Goal: Information Seeking & Learning: Learn about a topic

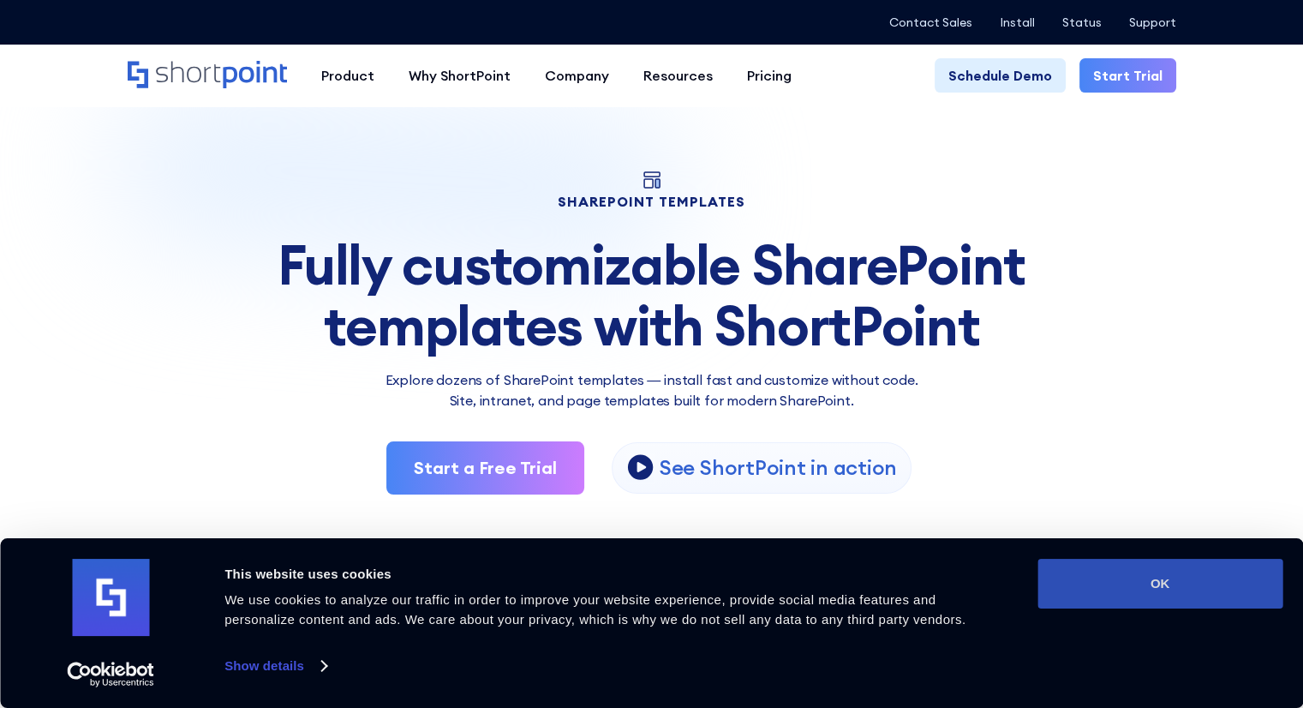
click at [1125, 591] on button "OK" at bounding box center [1159, 583] width 245 height 50
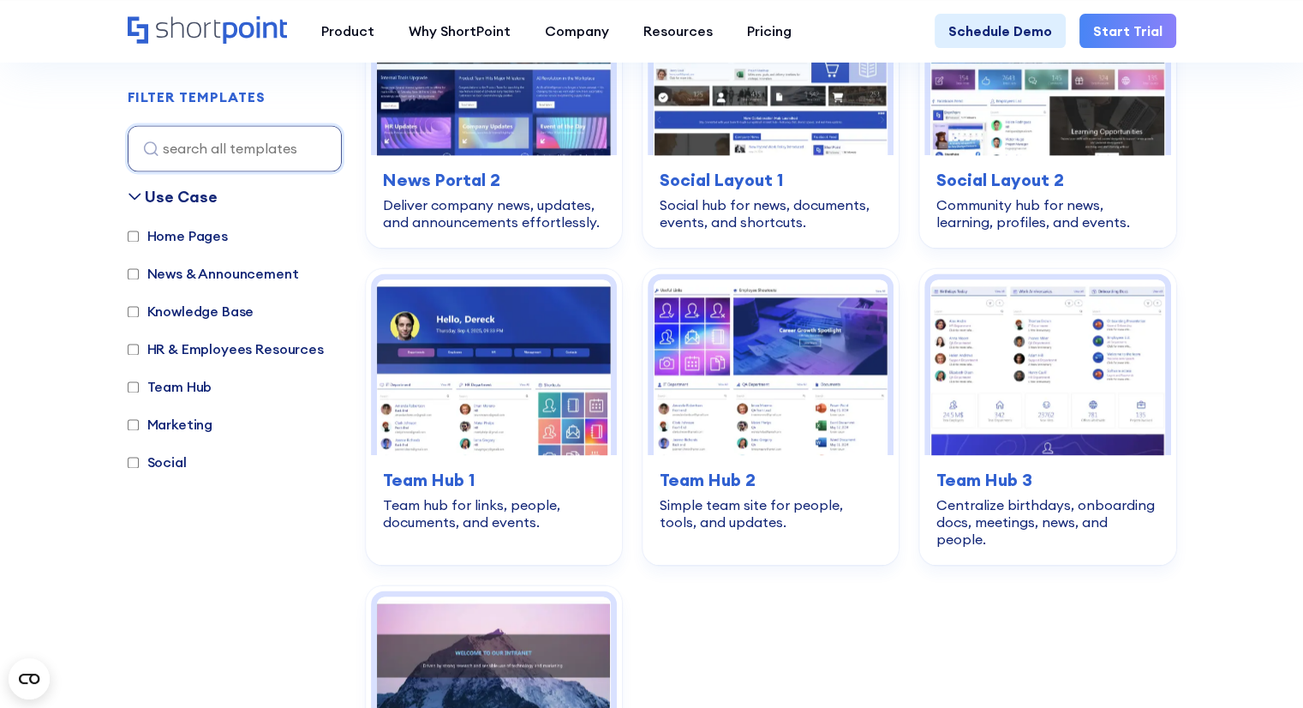
scroll to position [2433, 0]
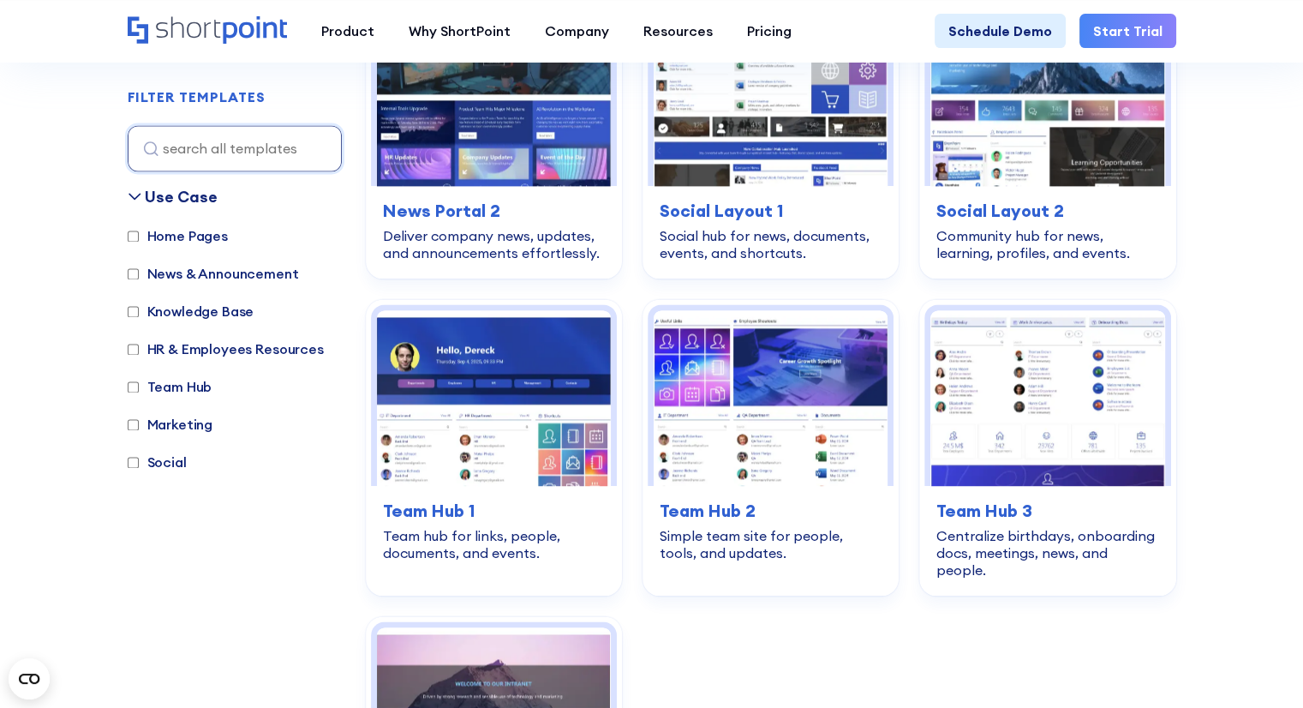
click at [179, 391] on label "Team Hub" at bounding box center [170, 386] width 85 height 21
click at [139, 391] on input "Team Hub" at bounding box center [133, 386] width 11 height 11
checkbox input "true"
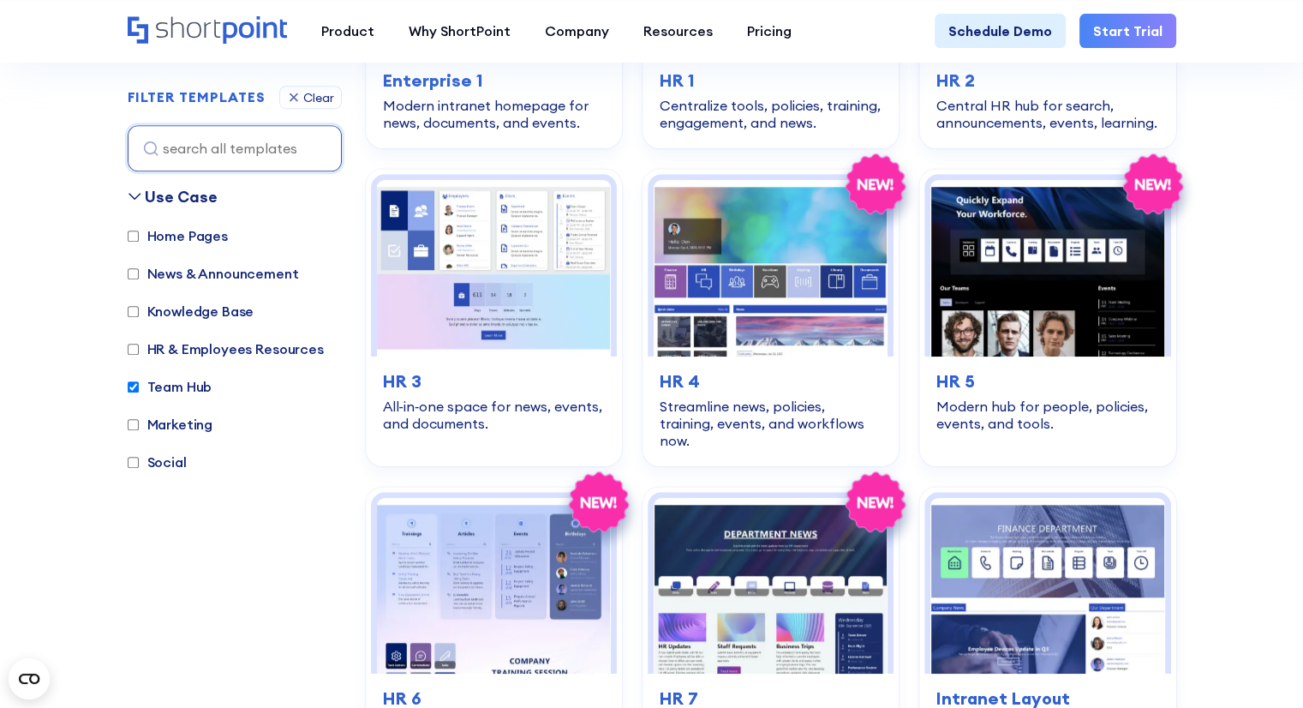
scroll to position [511, 0]
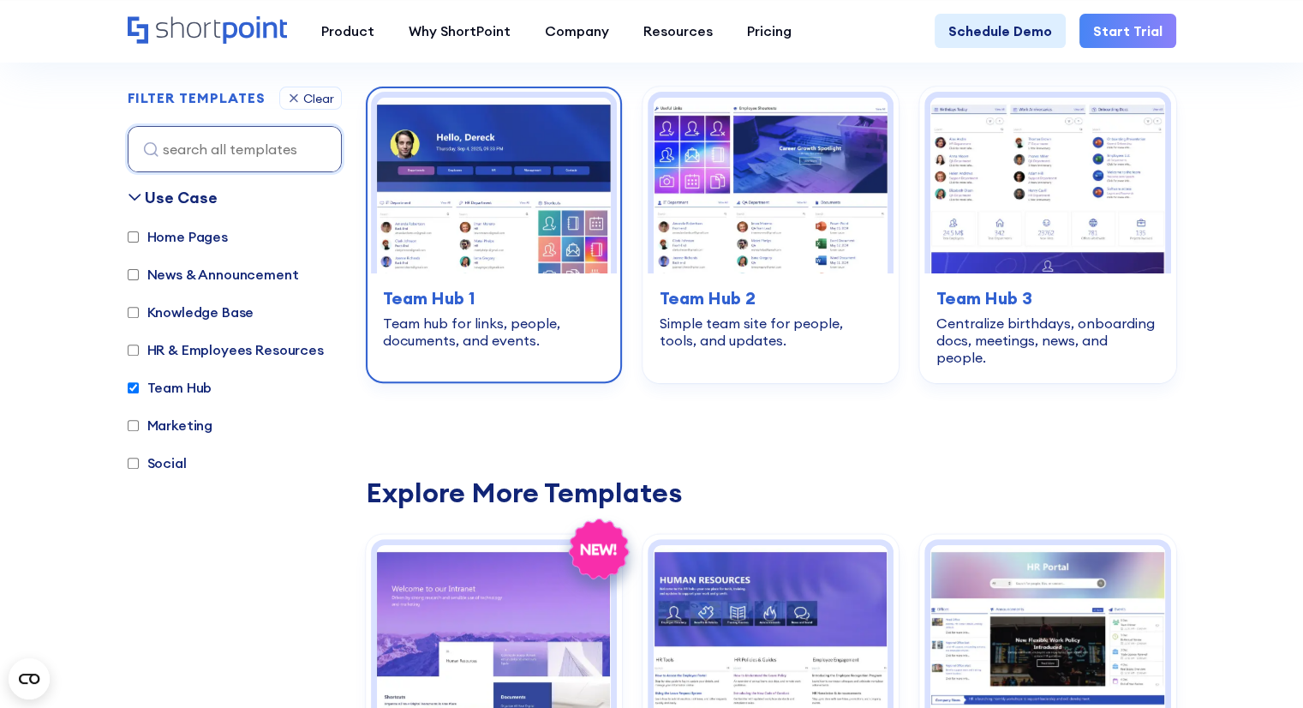
click at [545, 210] on img at bounding box center [494, 186] width 234 height 176
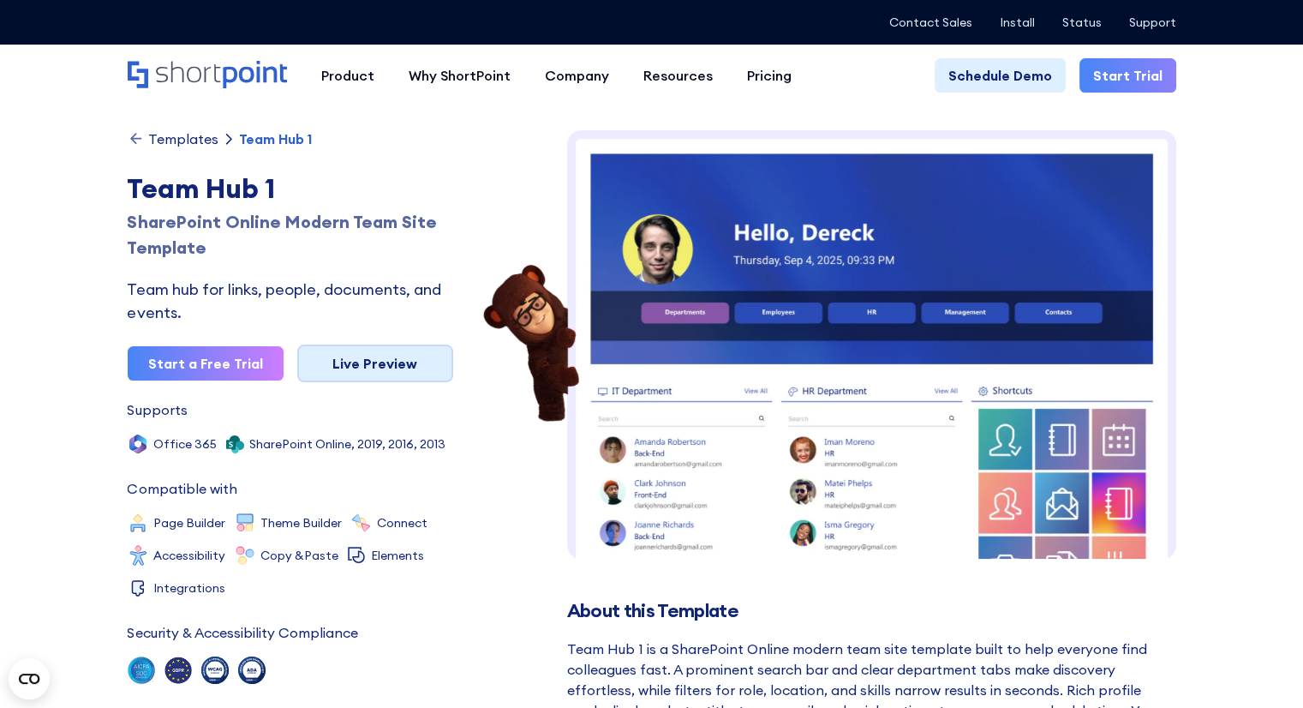
click at [394, 368] on link "Live Preview" at bounding box center [375, 363] width 156 height 38
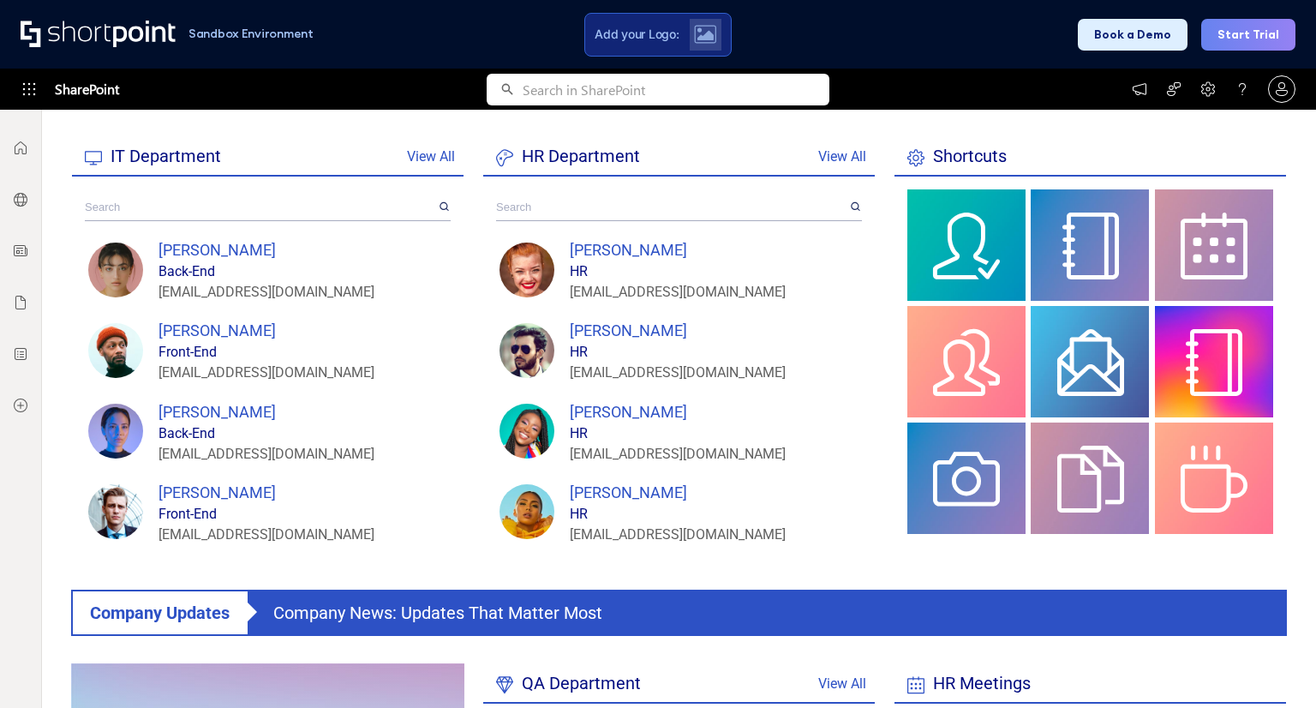
scroll to position [338, 0]
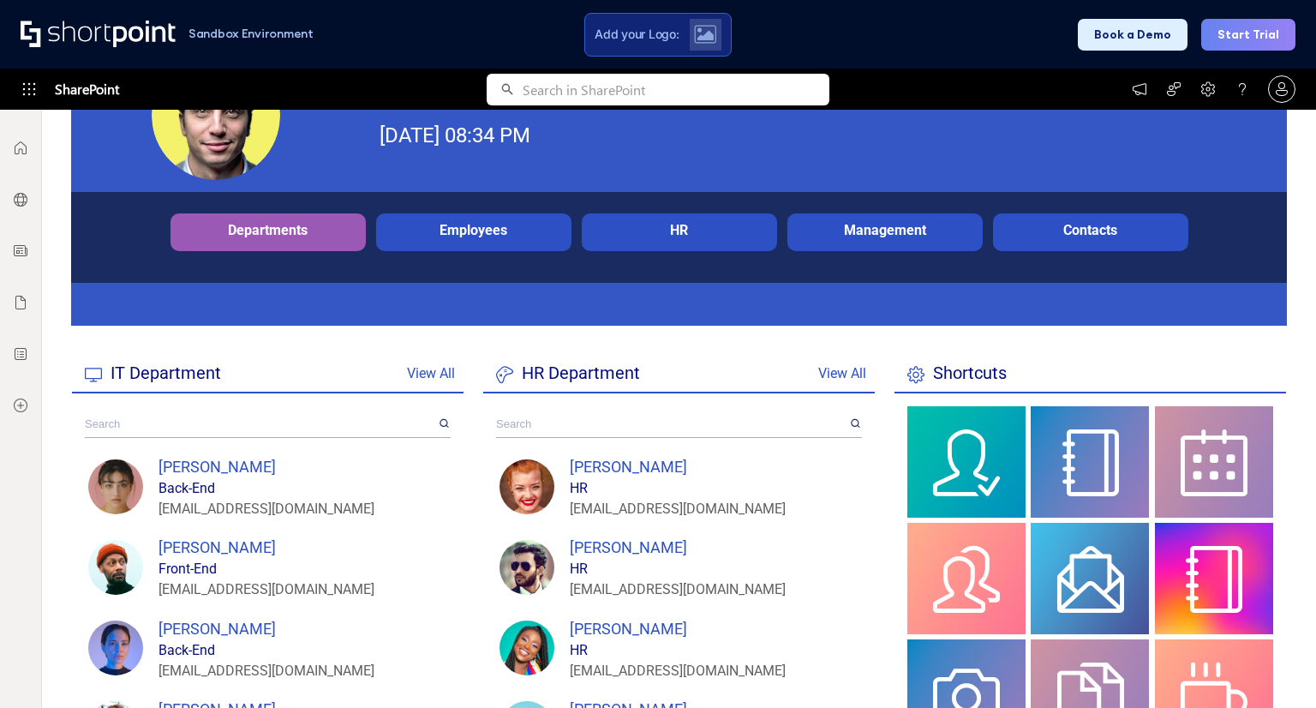
click at [466, 230] on div "Employees" at bounding box center [473, 230] width 187 height 16
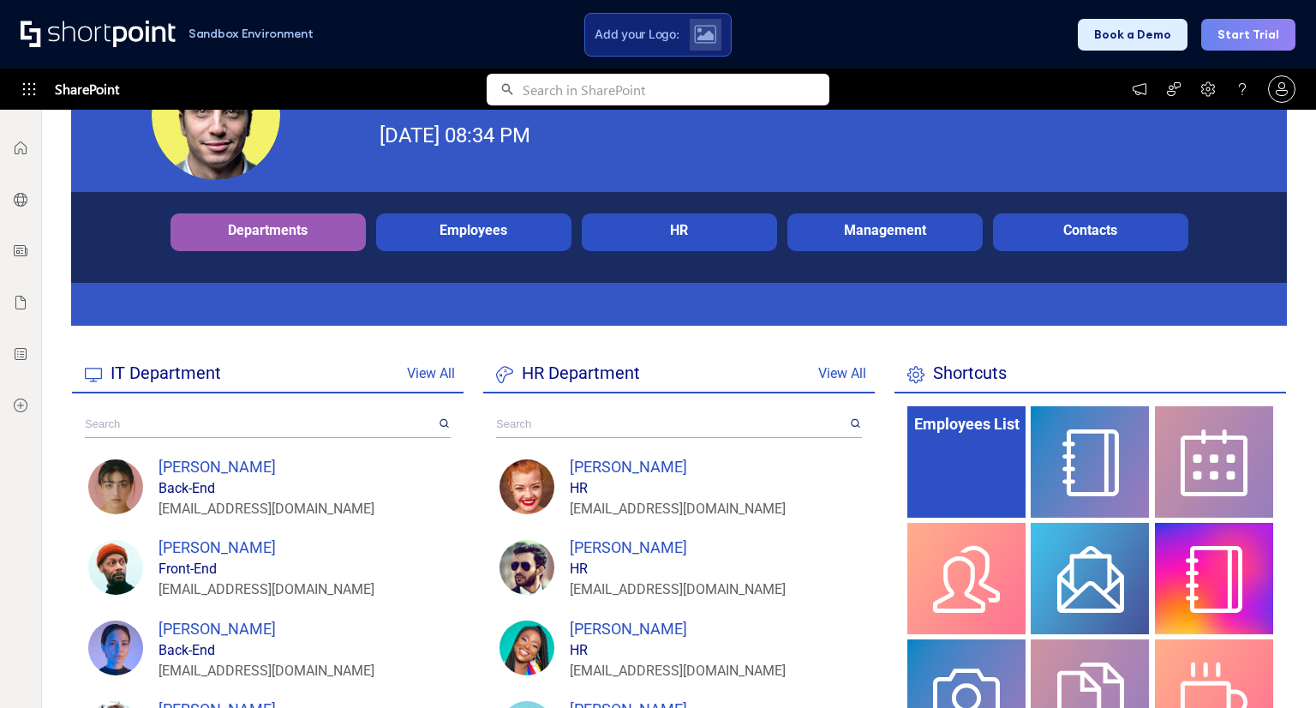
click at [937, 433] on div "Employees List" at bounding box center [966, 423] width 118 height 35
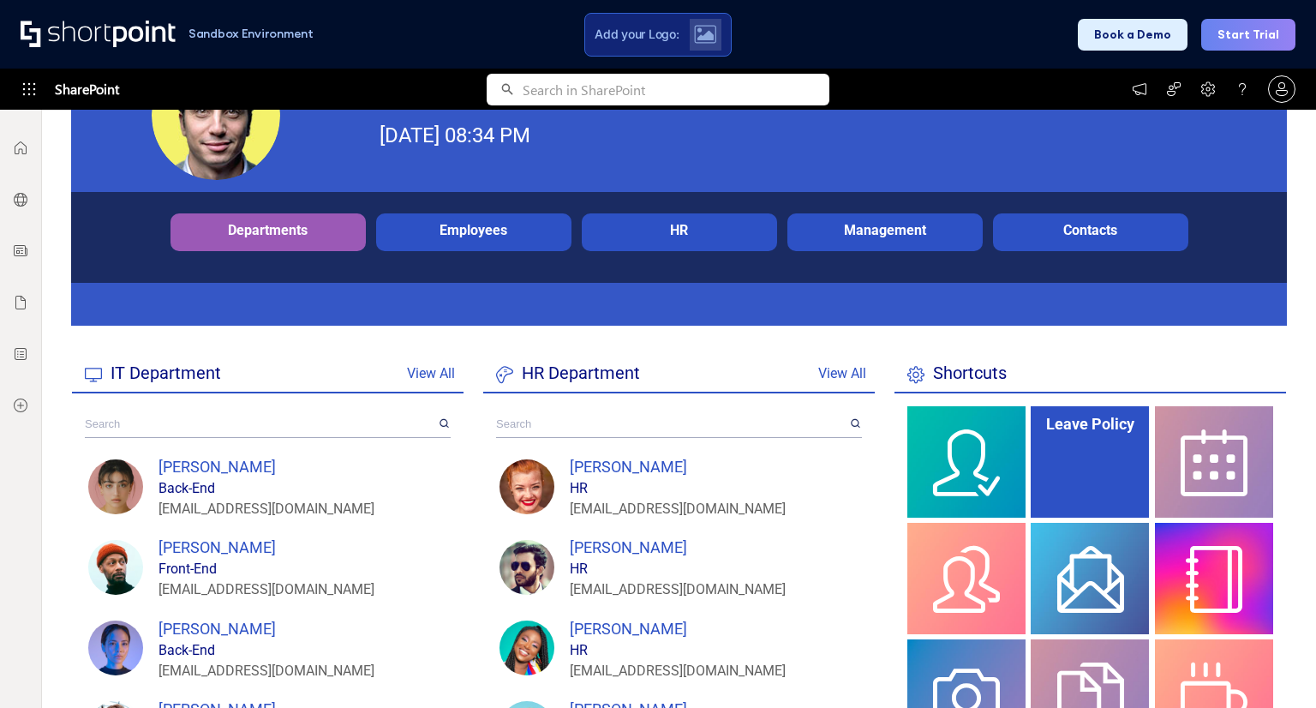
click at [1080, 454] on div "Leave Policy" at bounding box center [1089, 461] width 118 height 111
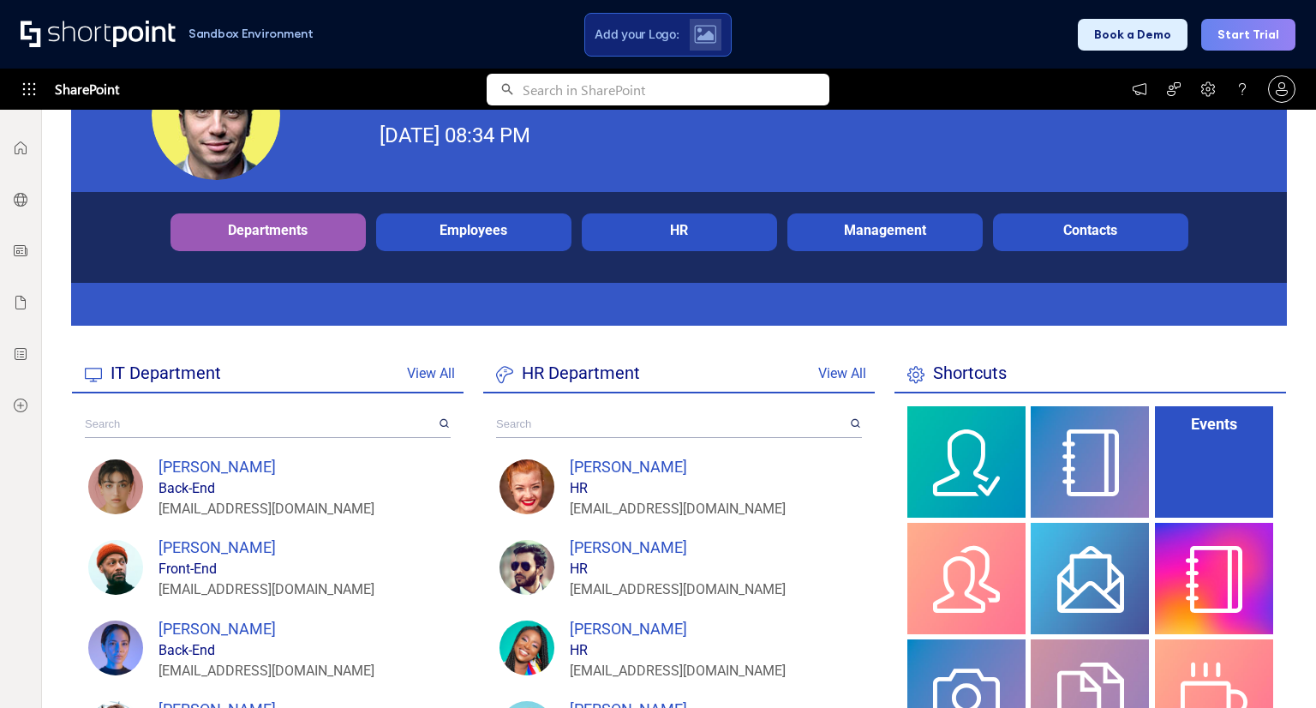
click at [1183, 477] on div "Events" at bounding box center [1214, 461] width 118 height 111
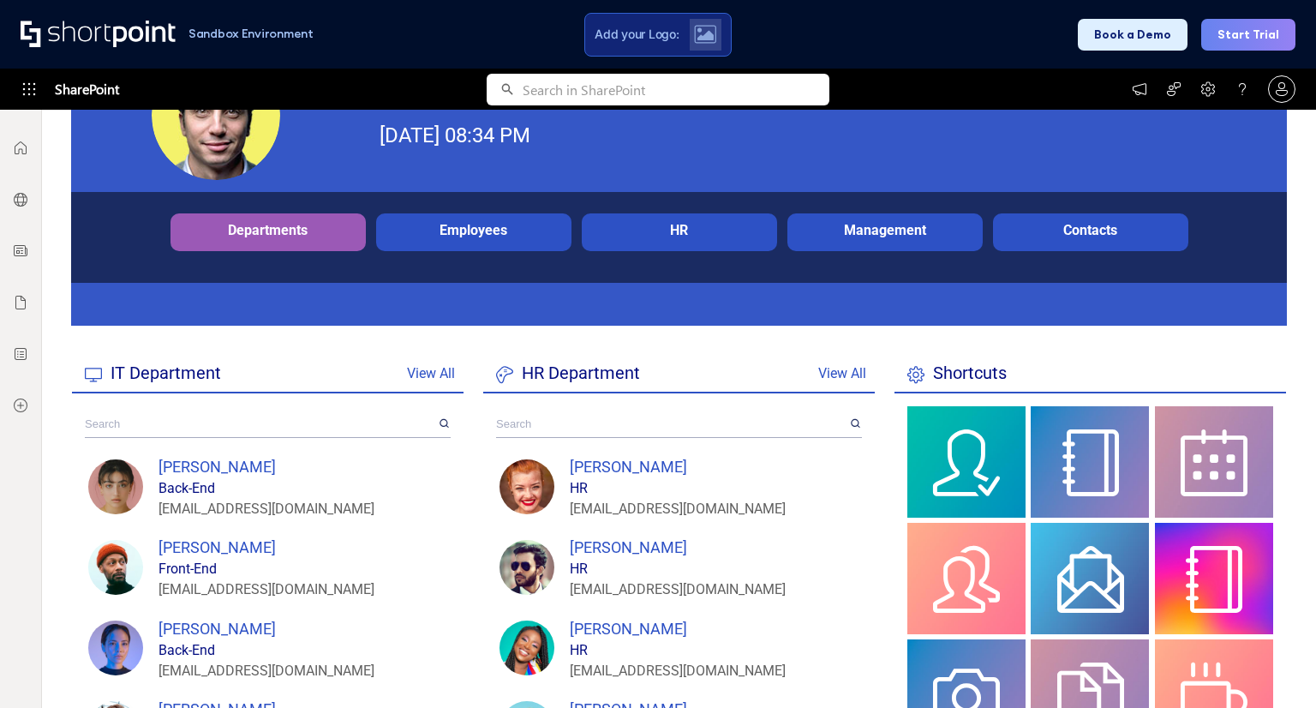
scroll to position [861, 0]
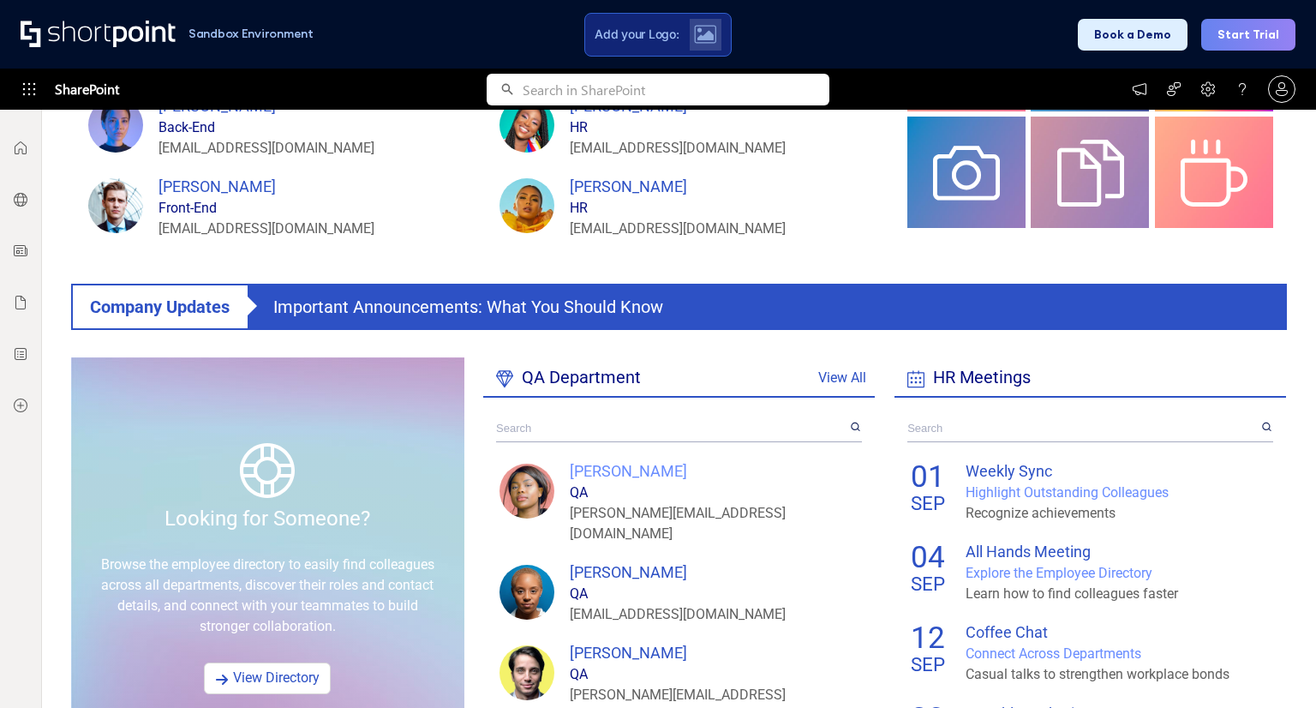
click at [655, 468] on div "Helen Rodrigues" at bounding box center [714, 470] width 289 height 23
click at [267, 662] on link "View Directory" at bounding box center [267, 678] width 127 height 32
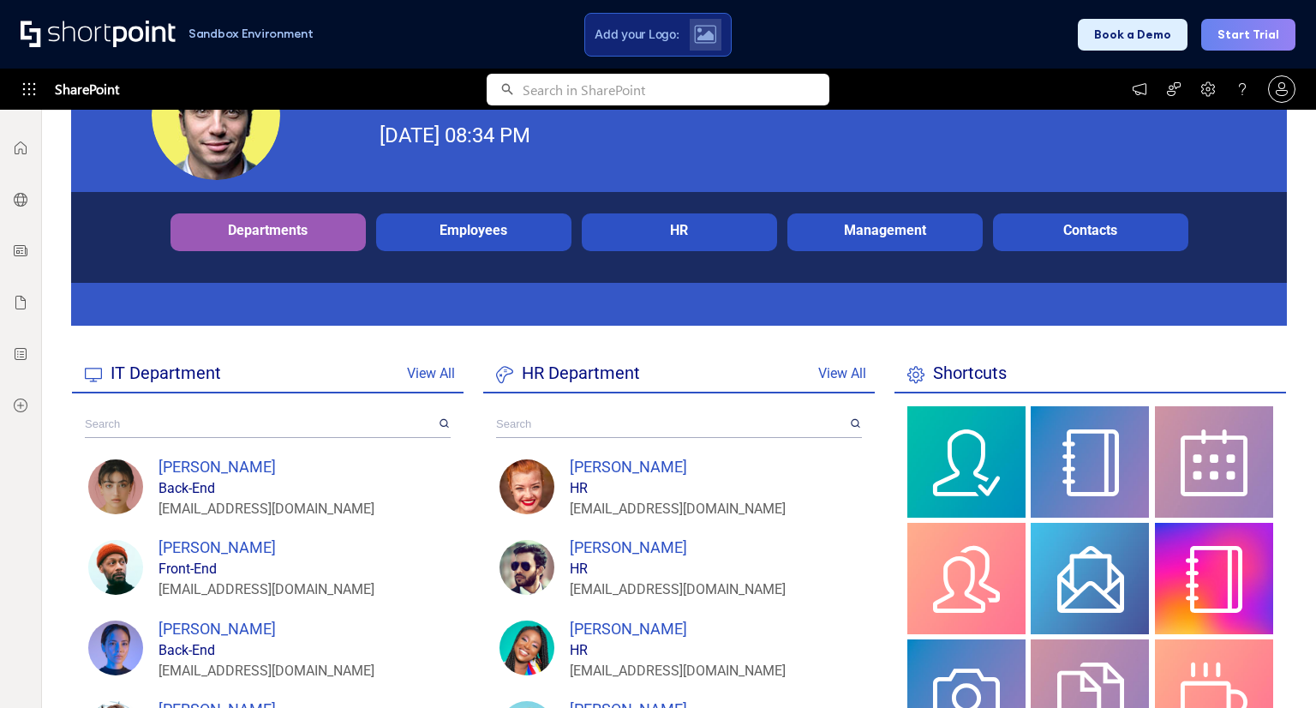
scroll to position [0, 0]
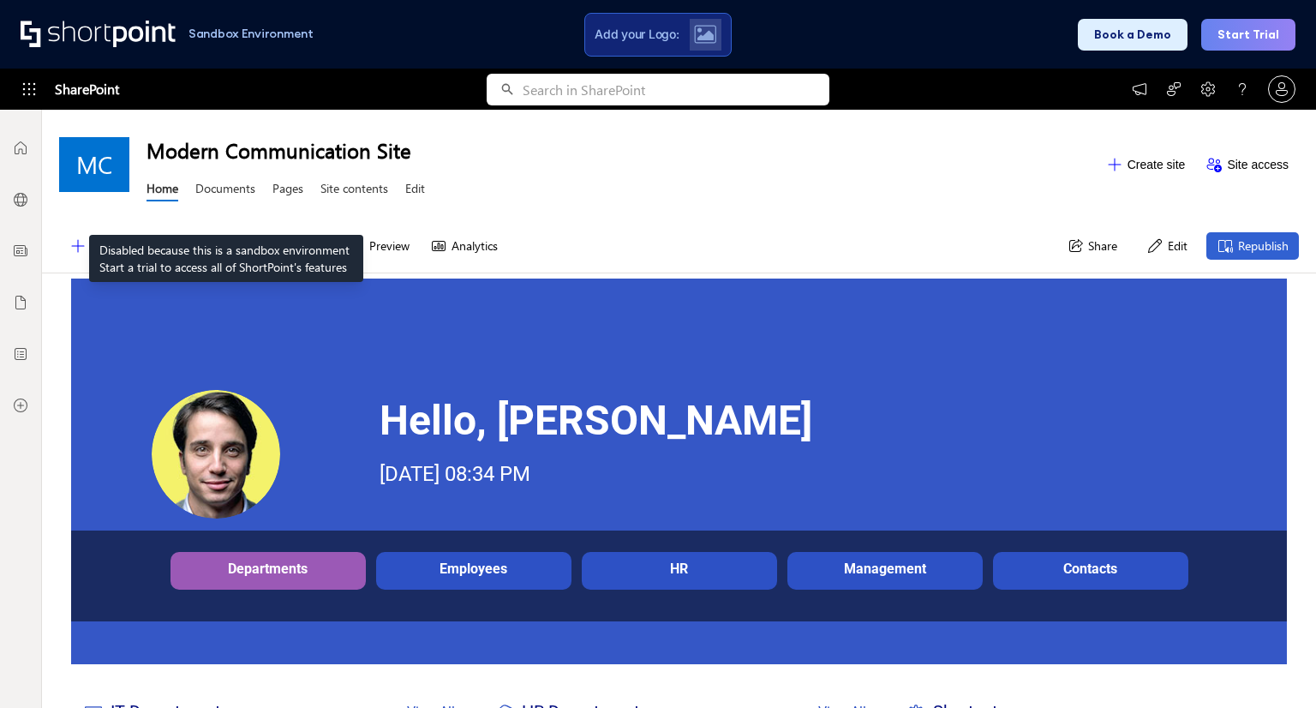
click at [226, 192] on link "Documents" at bounding box center [225, 190] width 60 height 21
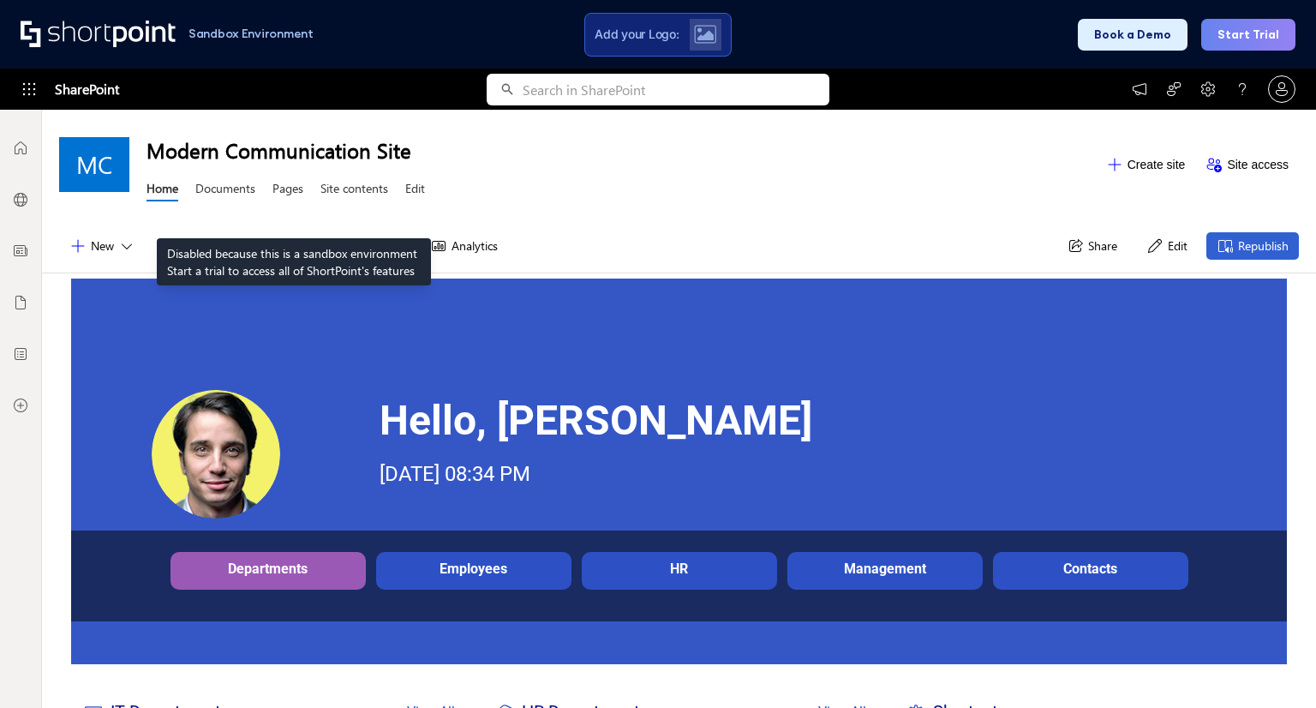
click at [294, 195] on link "Pages" at bounding box center [287, 190] width 31 height 21
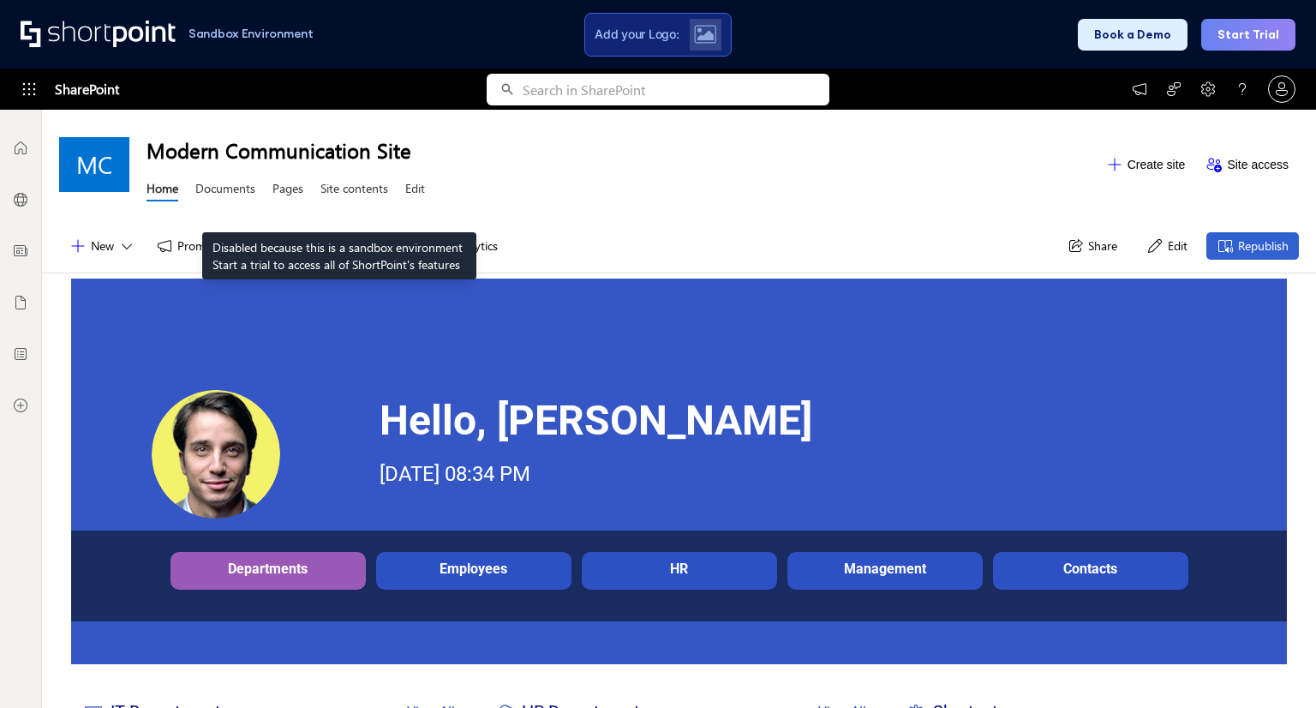
click at [339, 189] on link "Site contents" at bounding box center [354, 190] width 68 height 21
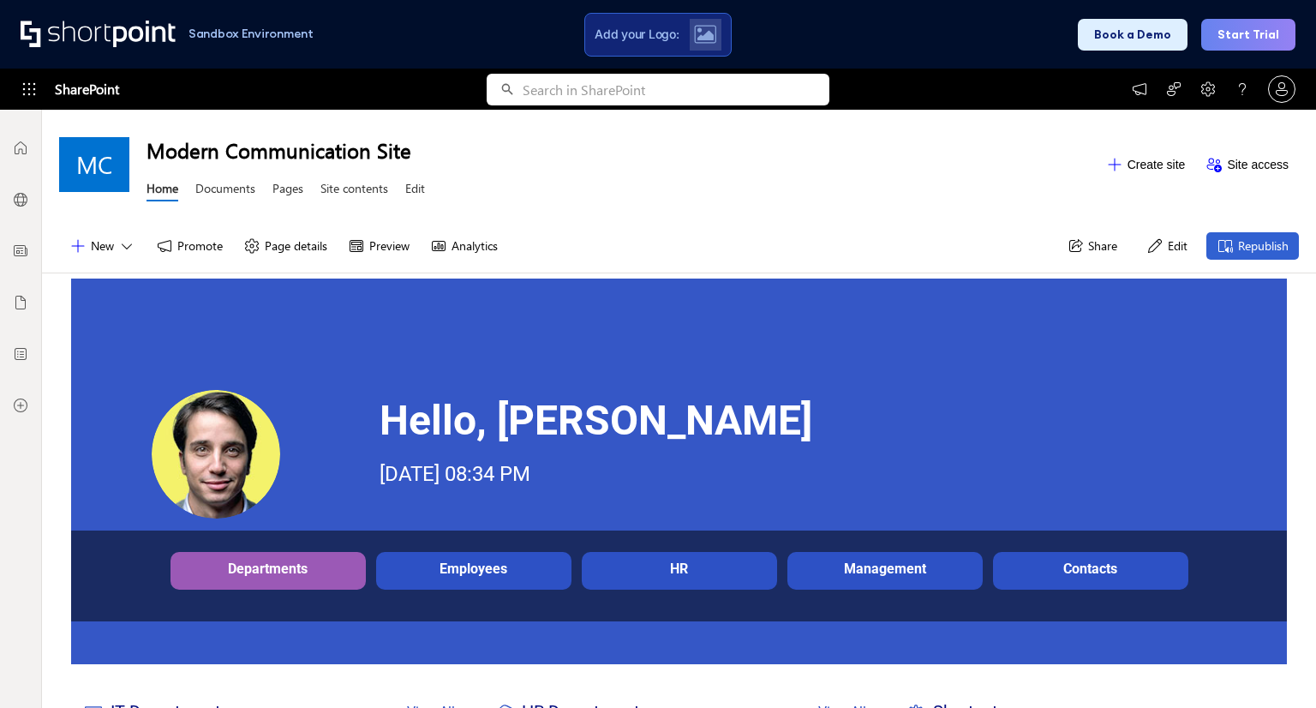
click at [428, 189] on div "Modern Communication Site Home Documents Pages Site contents Edit" at bounding box center [620, 164] width 949 height 84
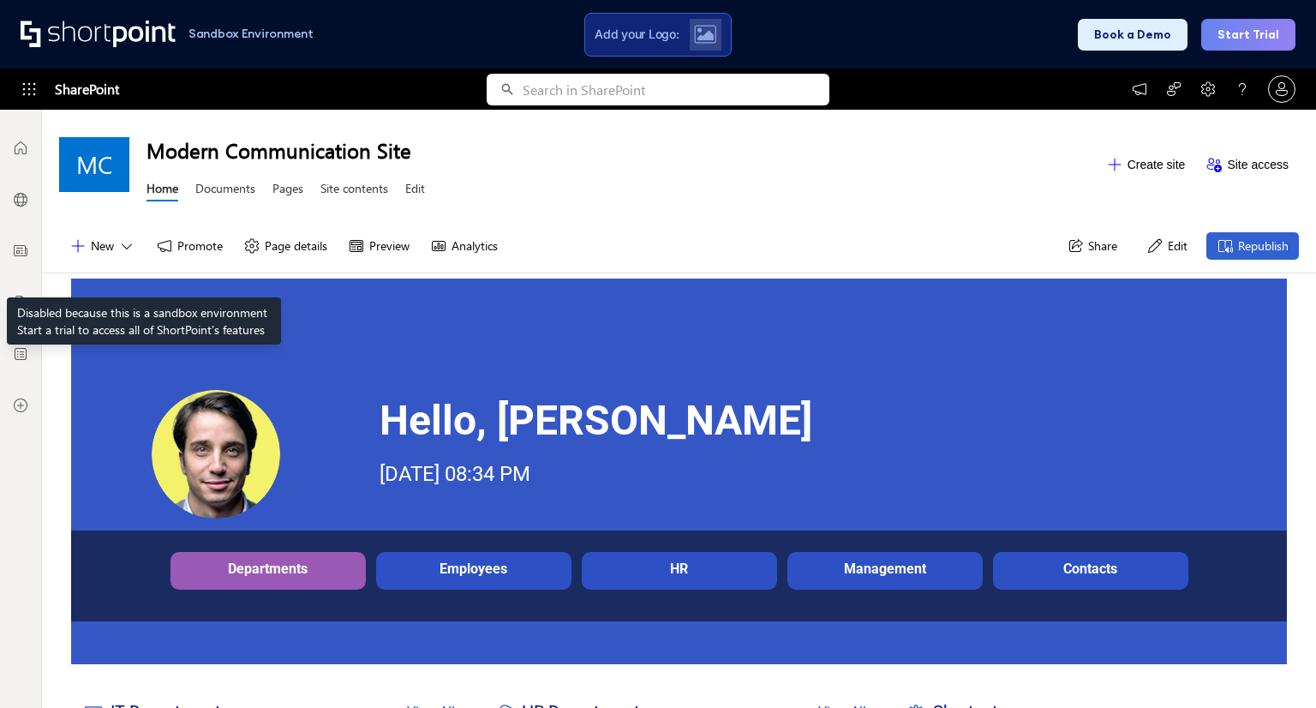
click at [124, 254] on button "New" at bounding box center [102, 245] width 87 height 27
